Goal: Check status: Check status

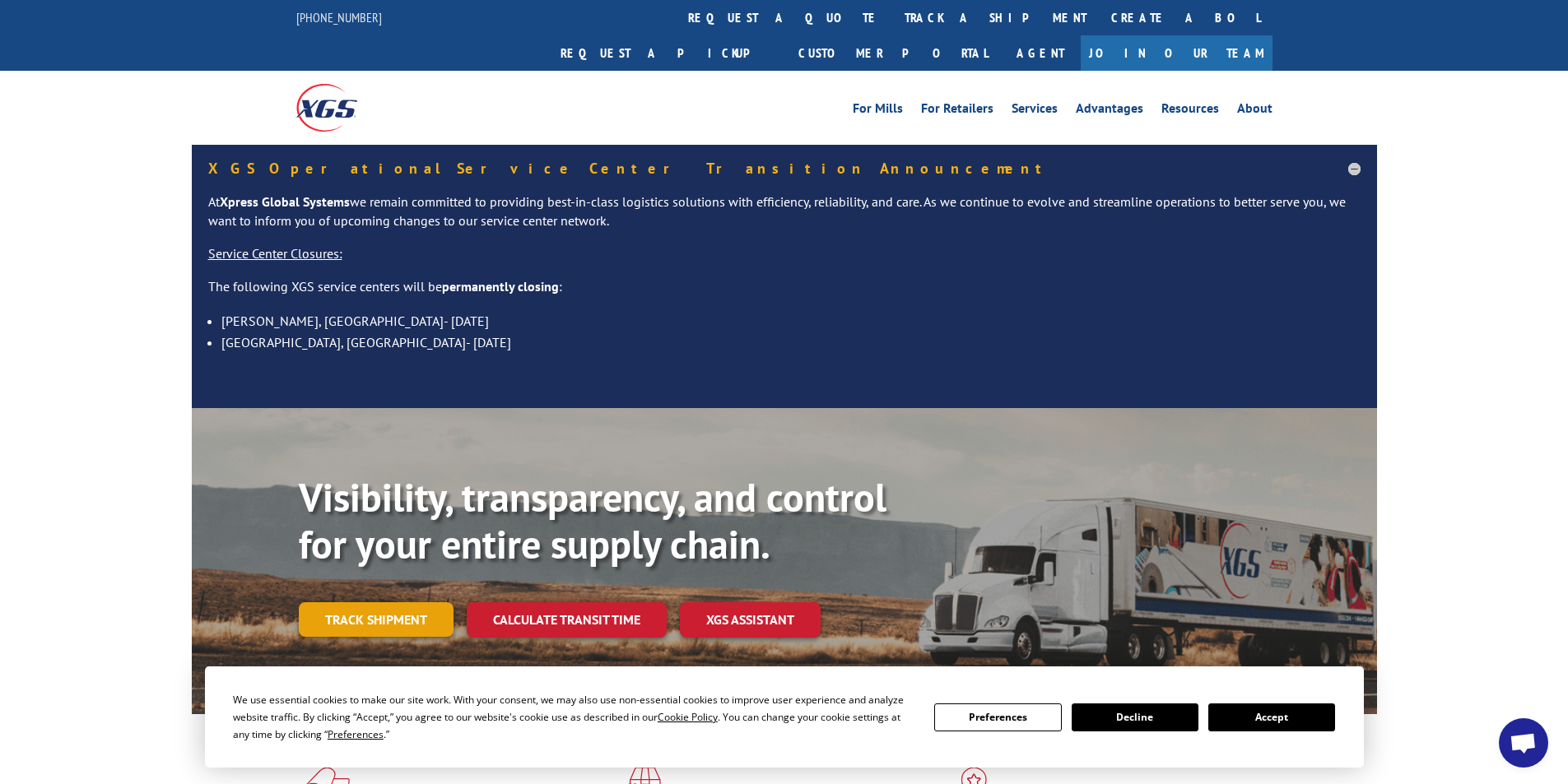
click at [341, 603] on link "Track shipment" at bounding box center [375, 620] width 154 height 34
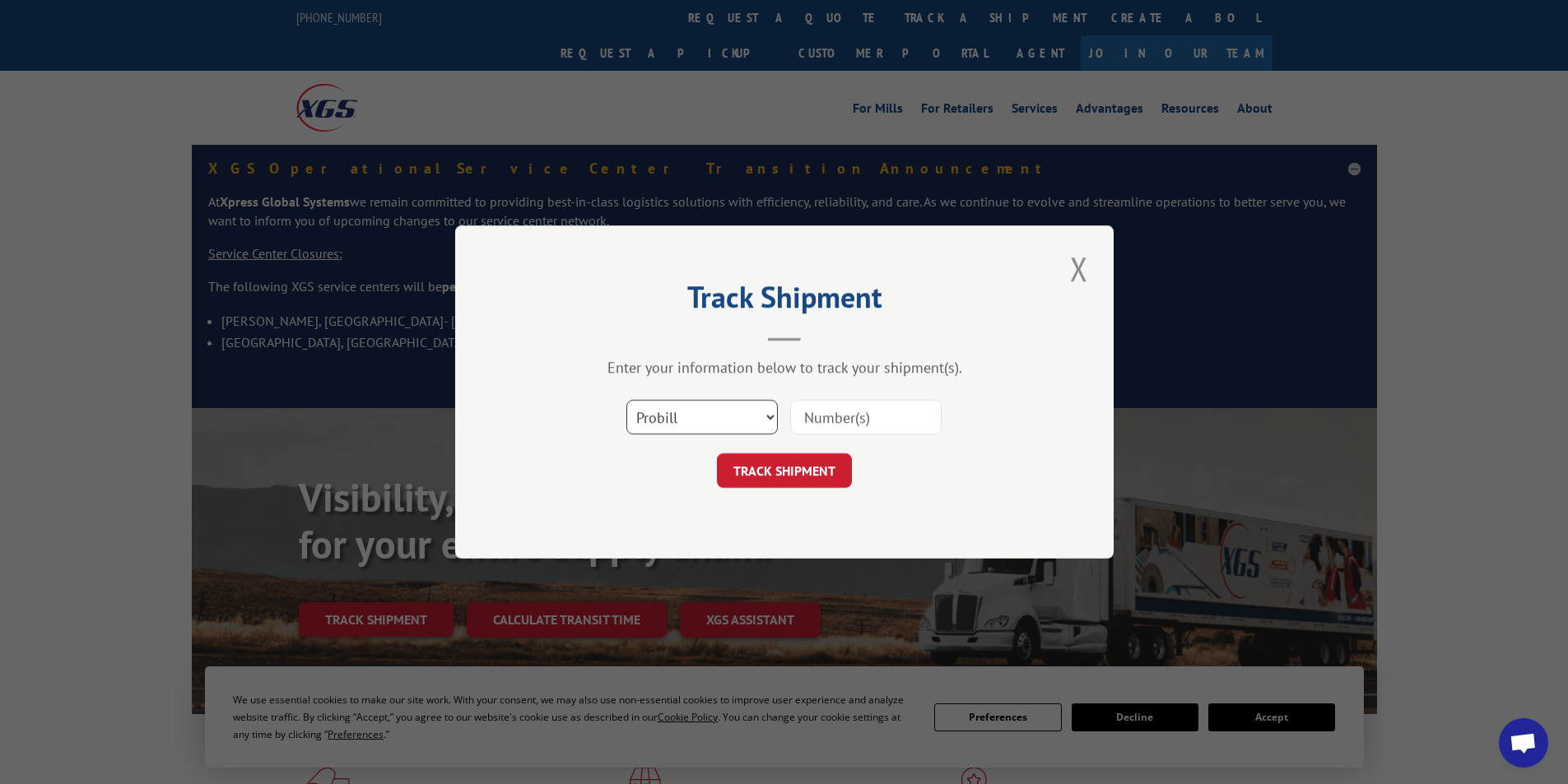
click at [772, 412] on select "Select category... Probill BOL PO" at bounding box center [702, 417] width 152 height 34
select select "bol"
click at [626, 400] on select "Select category... Probill BOL PO" at bounding box center [702, 417] width 152 height 34
click at [845, 420] on input at bounding box center [866, 417] width 152 height 34
type input "2827118"
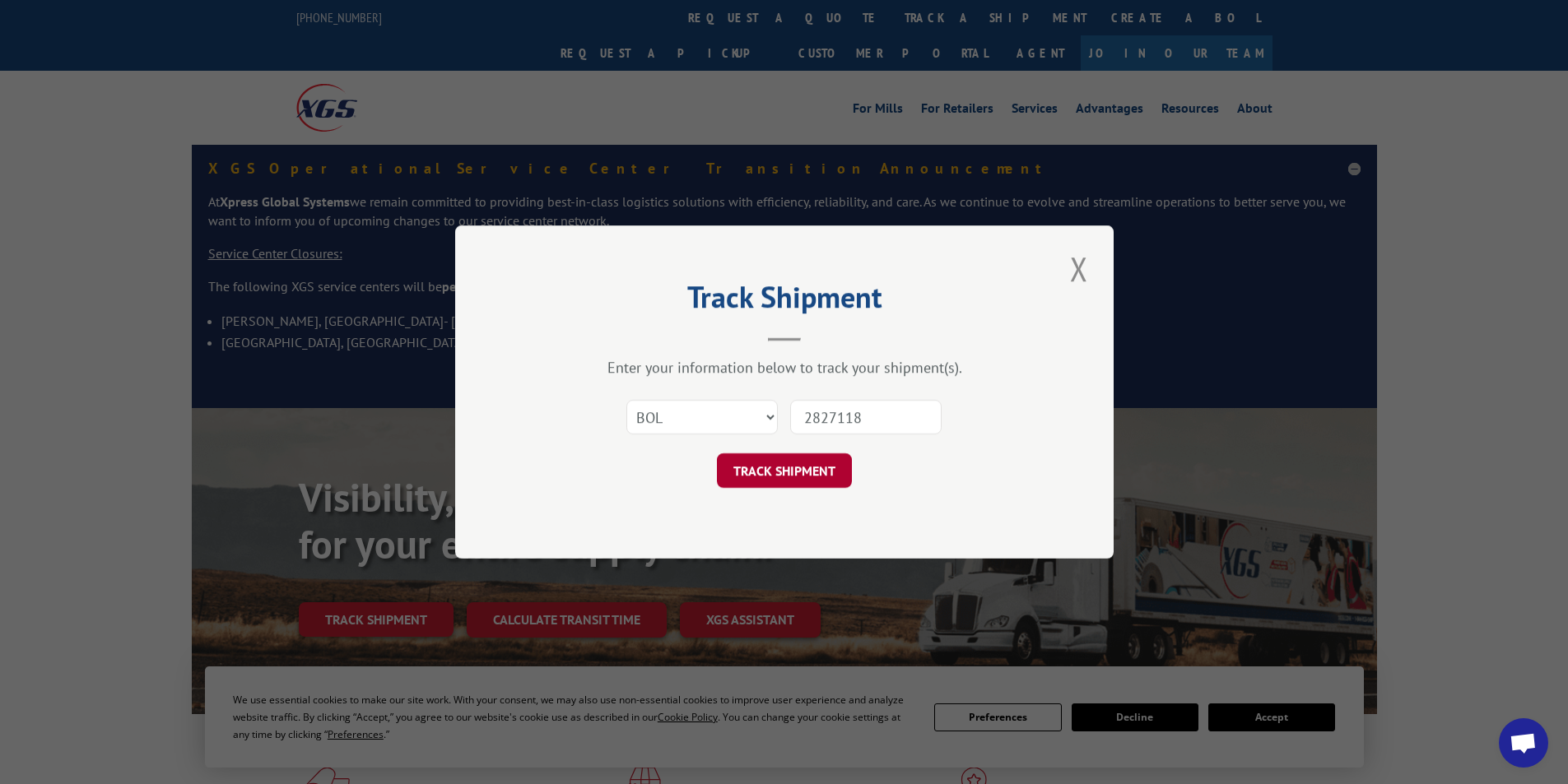
click at [803, 472] on button "TRACK SHIPMENT" at bounding box center [784, 471] width 135 height 34
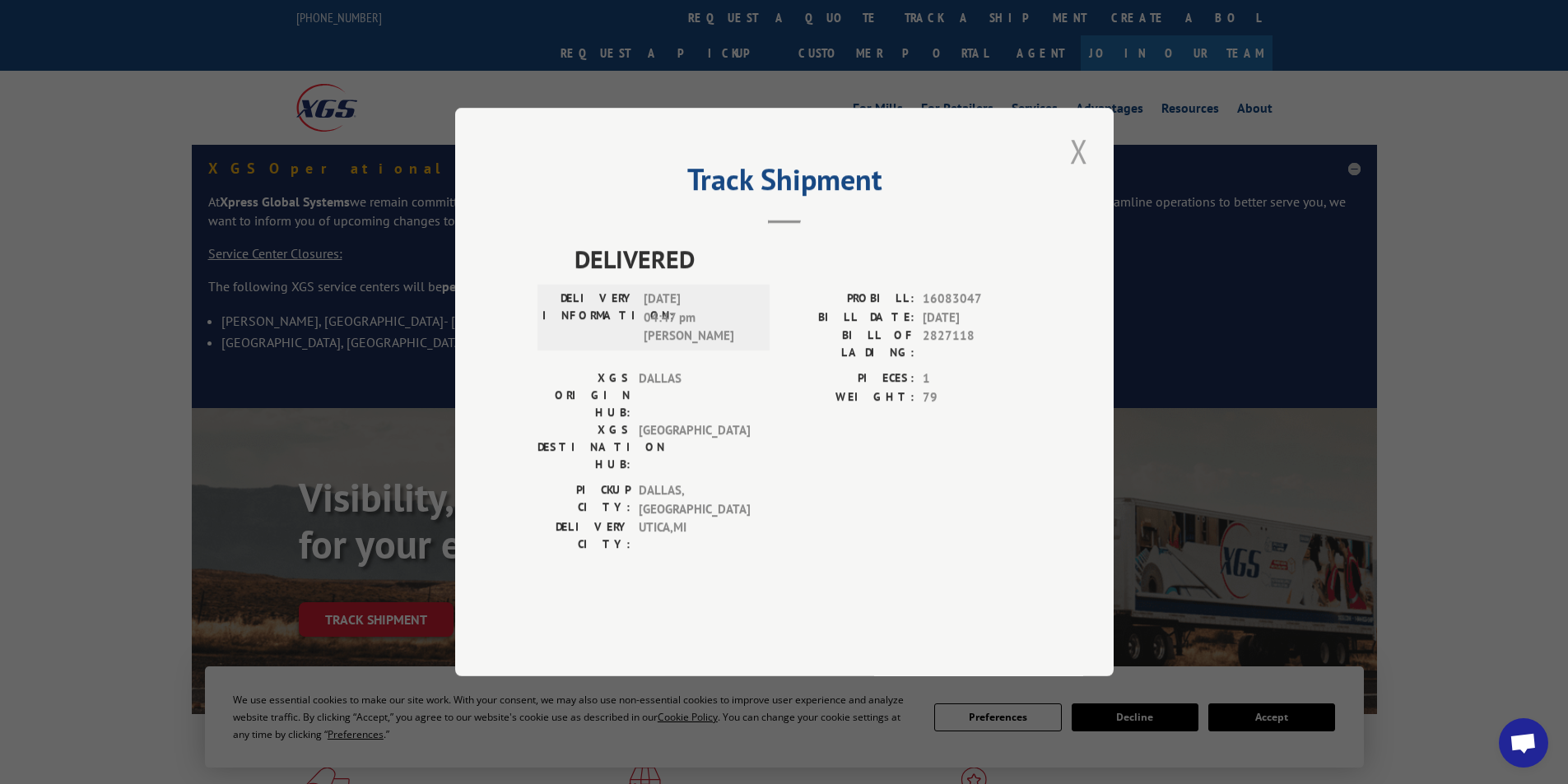
click at [1087, 173] on button "Close modal" at bounding box center [1078, 151] width 28 height 45
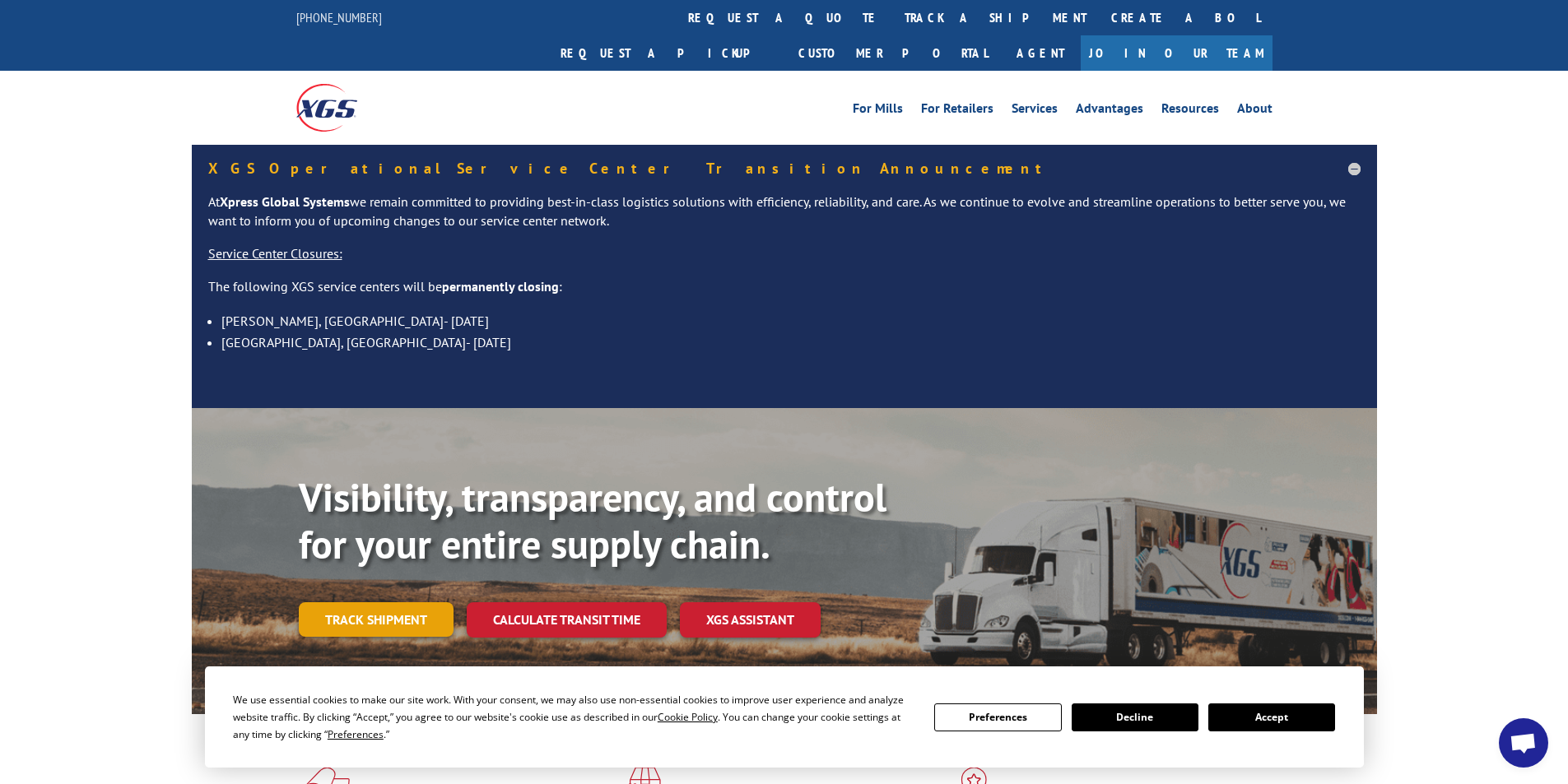
click at [408, 603] on link "Track shipment" at bounding box center [375, 620] width 154 height 34
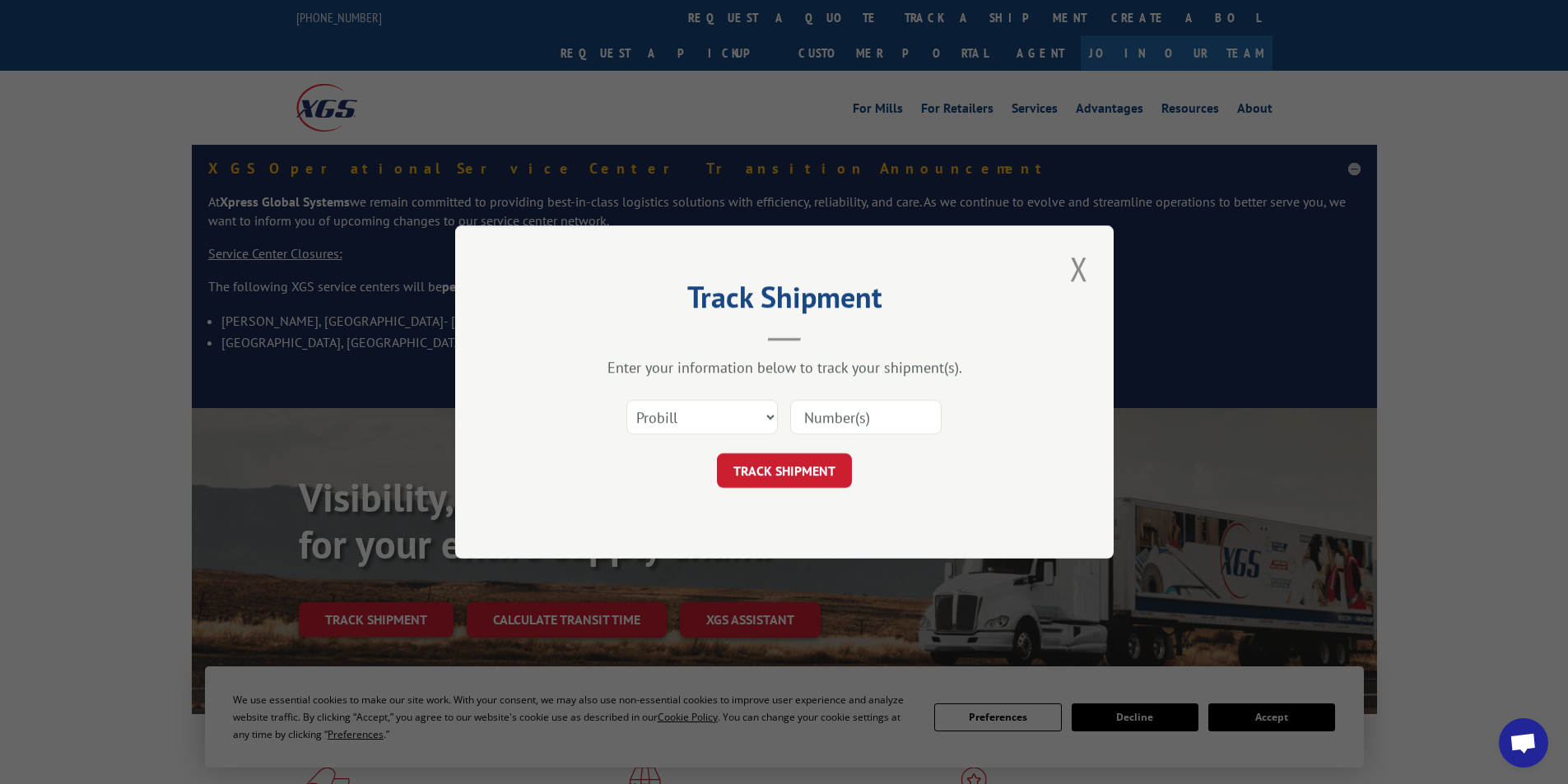
click at [835, 420] on input at bounding box center [866, 417] width 152 height 34
type input "2827118"
click at [822, 462] on button "TRACK SHIPMENT" at bounding box center [784, 471] width 135 height 34
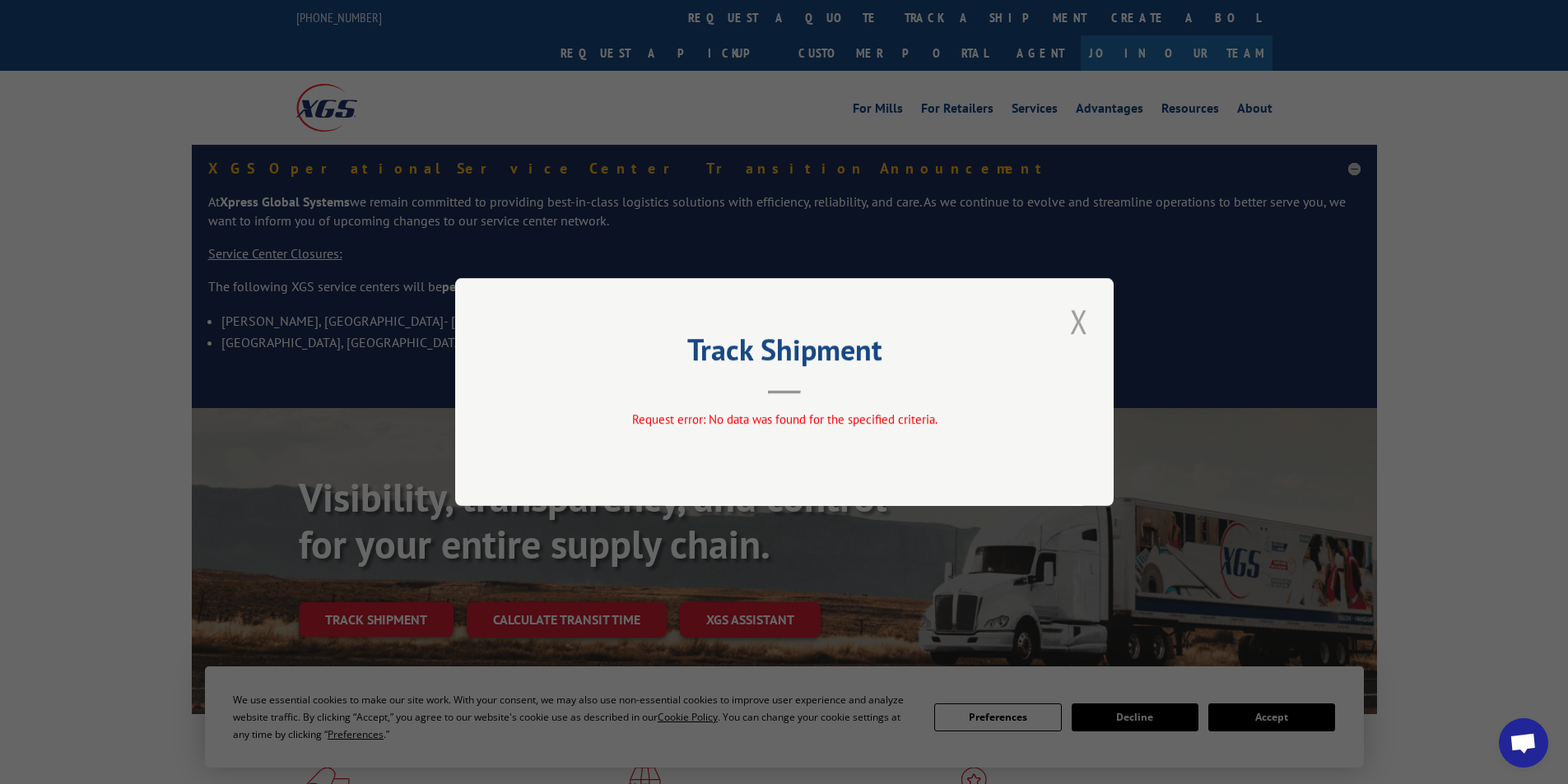
click at [1086, 319] on button "Close modal" at bounding box center [1078, 321] width 28 height 45
